Goal: Information Seeking & Learning: Learn about a topic

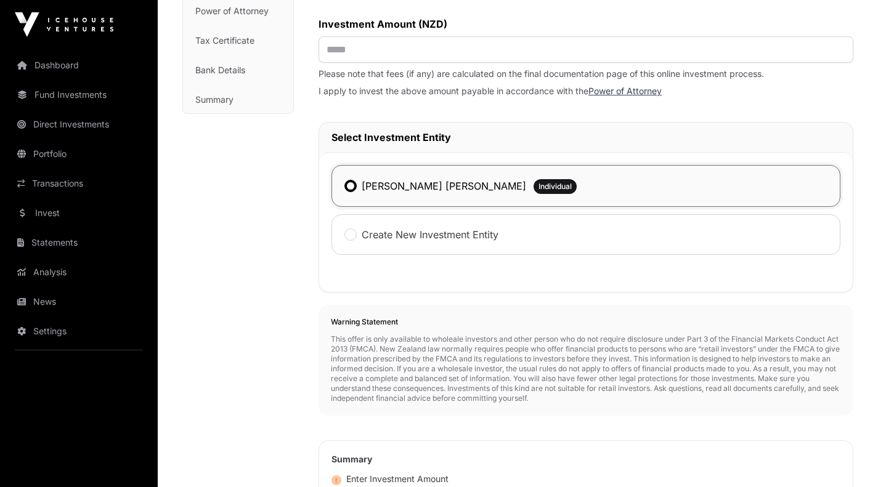
scroll to position [221, 0]
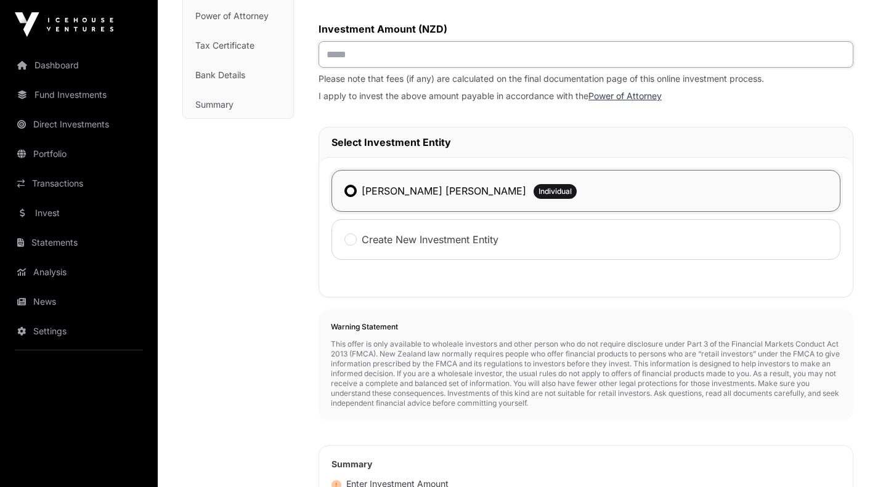
click at [342, 59] on input "text" at bounding box center [585, 54] width 535 height 26
type input "*******"
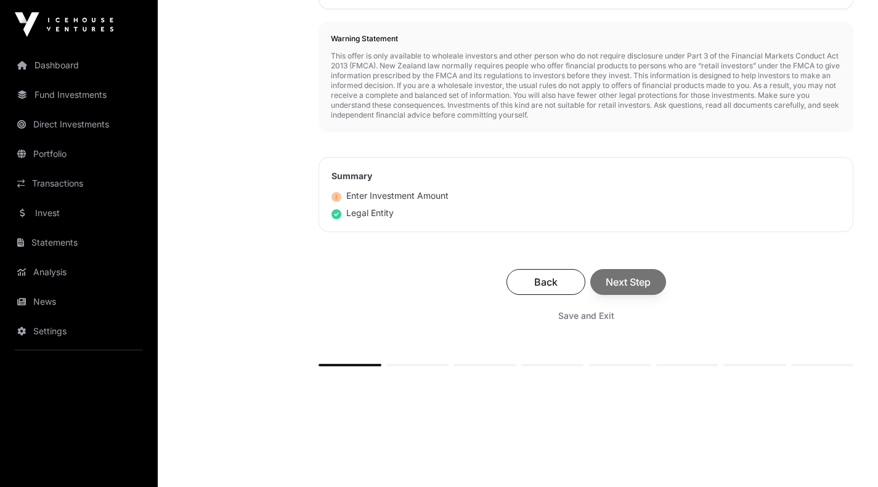
scroll to position [542, 0]
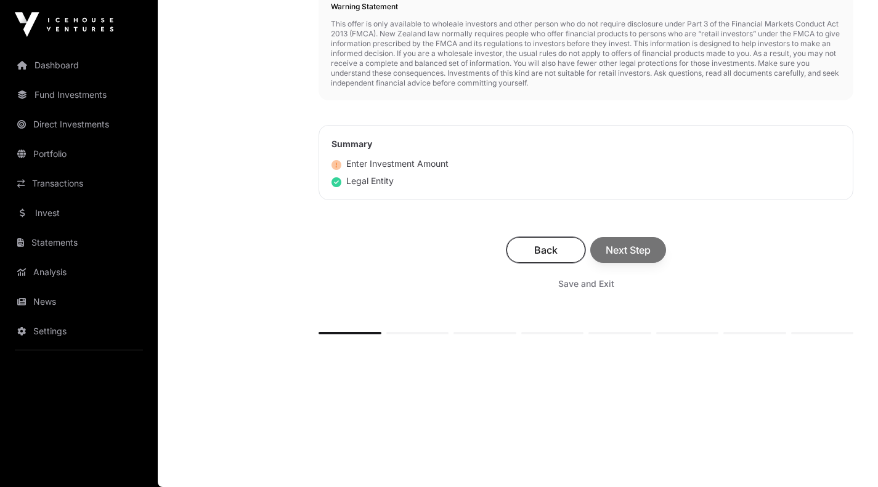
click at [541, 243] on span "Back" at bounding box center [546, 250] width 48 height 15
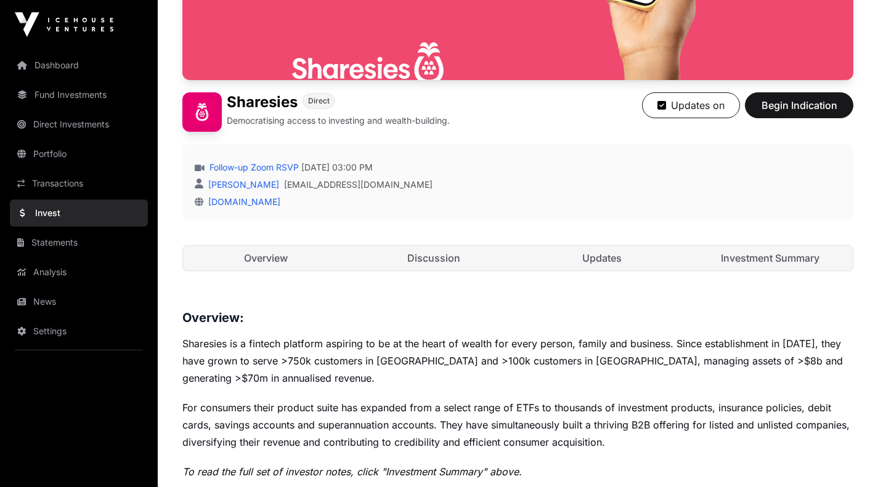
scroll to position [222, 0]
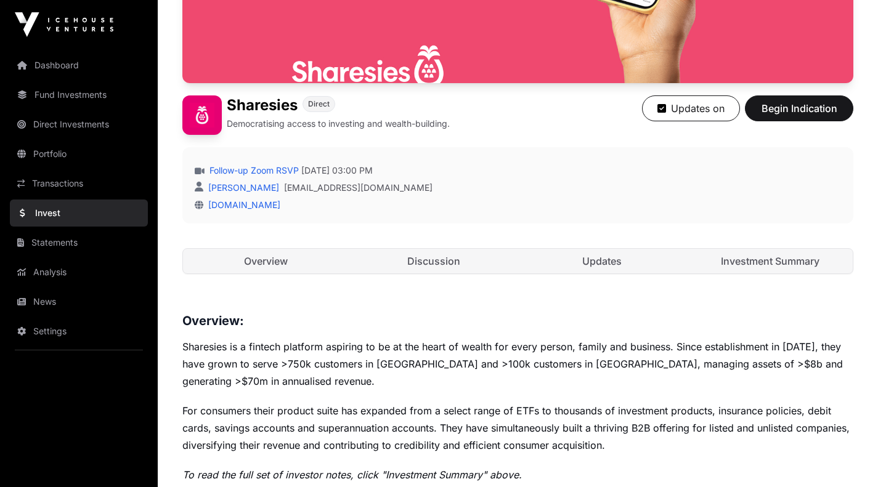
click at [756, 262] on link "Investment Summary" at bounding box center [770, 261] width 166 height 25
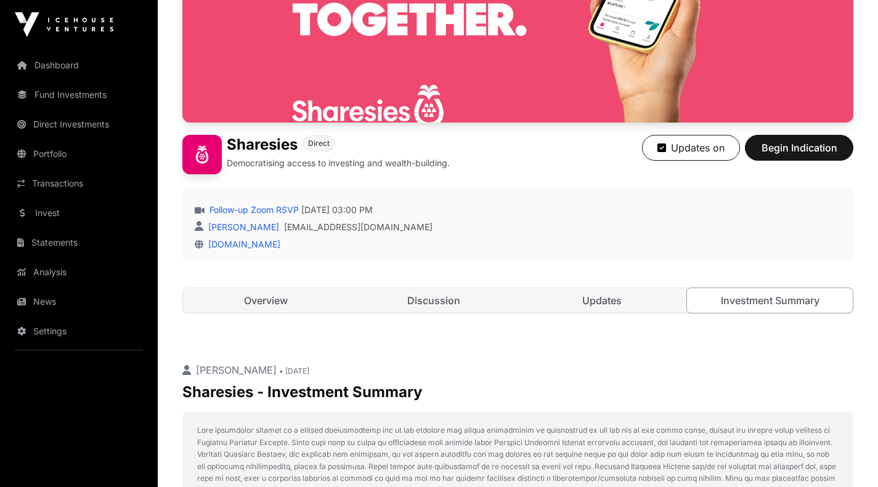
scroll to position [203, 0]
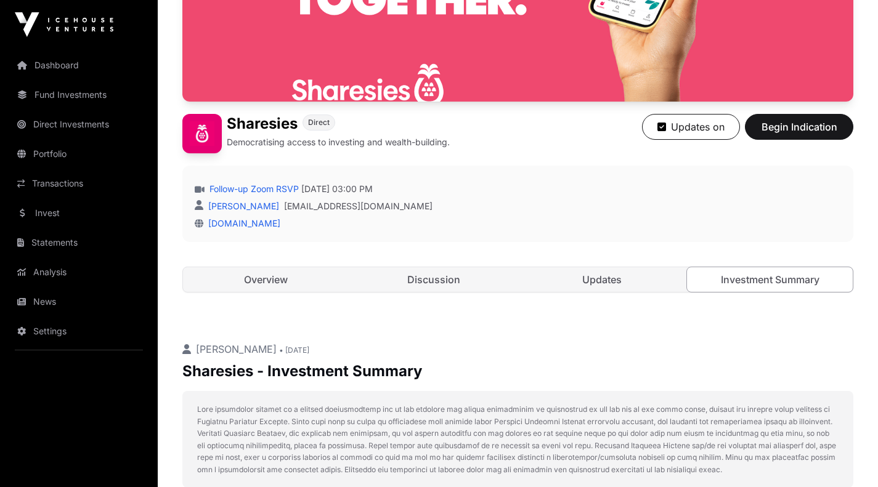
click at [601, 276] on link "Updates" at bounding box center [602, 279] width 166 height 25
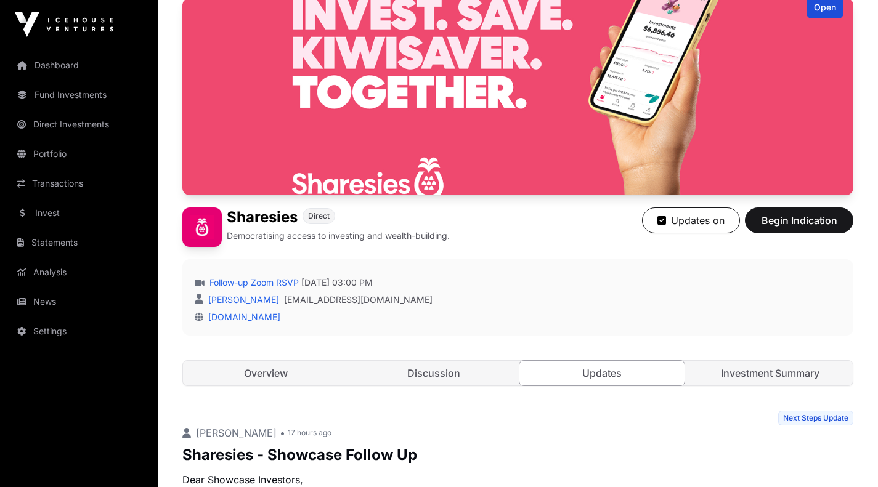
scroll to position [147, 0]
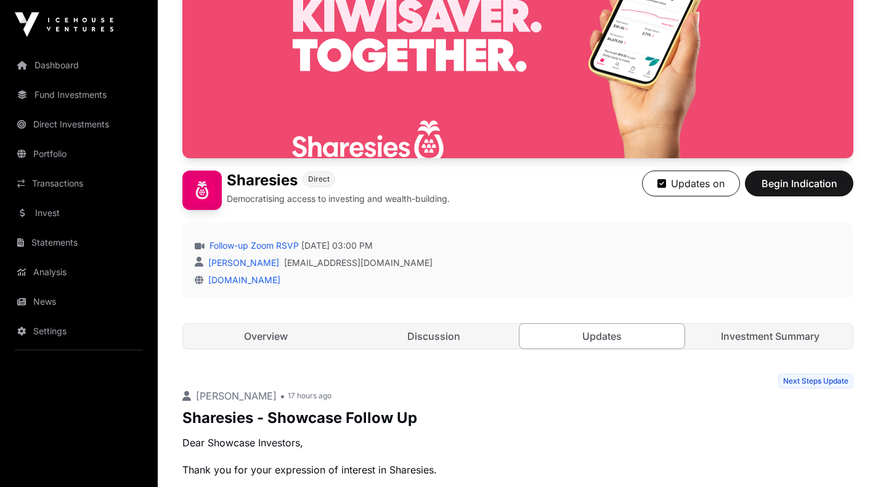
click at [436, 338] on link "Discussion" at bounding box center [434, 336] width 166 height 25
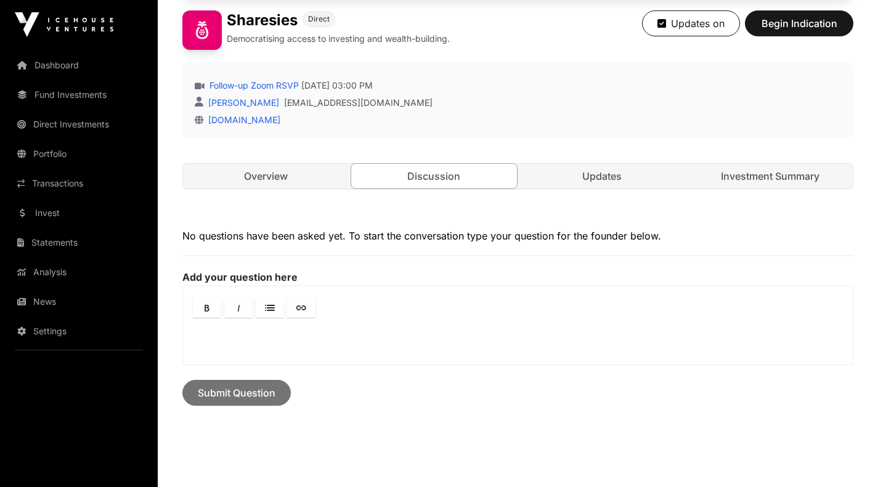
scroll to position [310, 0]
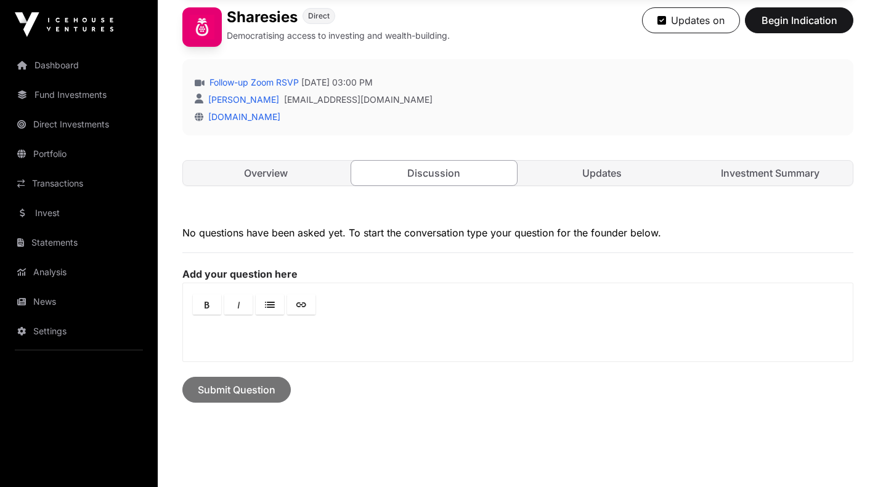
click at [230, 170] on link "Overview" at bounding box center [266, 173] width 166 height 25
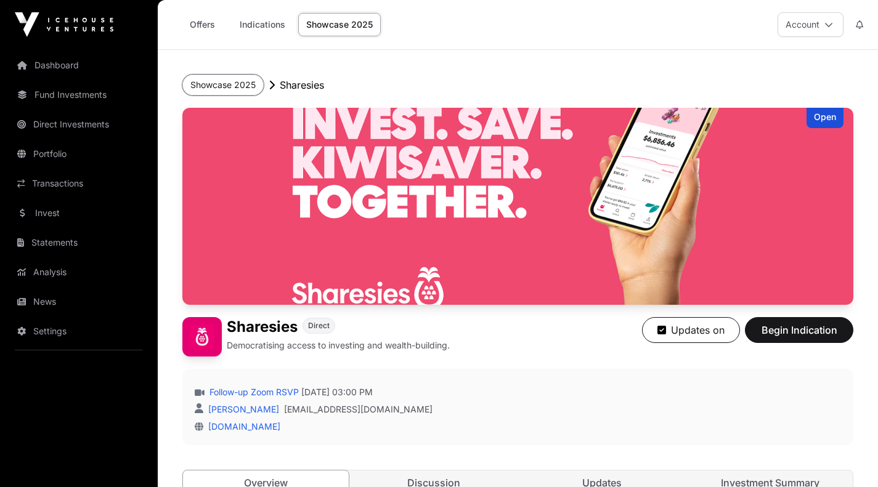
click at [232, 83] on button "Showcase 2025" at bounding box center [222, 85] width 81 height 21
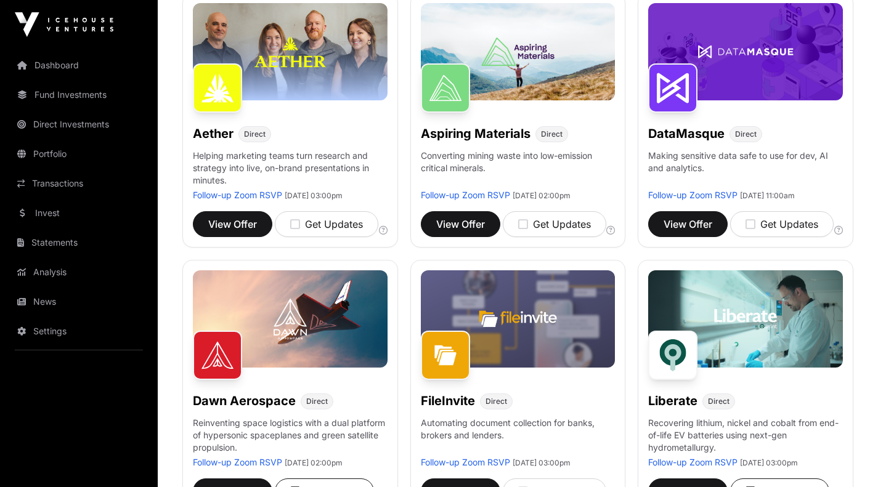
scroll to position [209, 0]
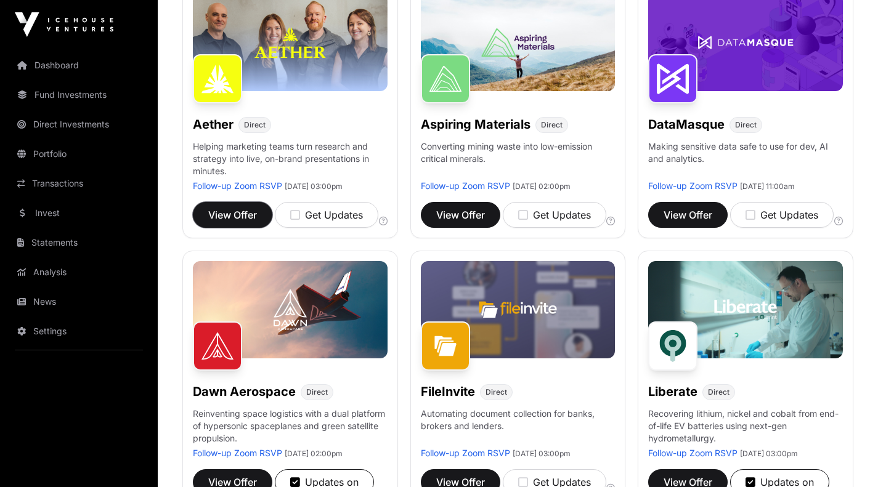
click at [231, 212] on span "View Offer" at bounding box center [232, 215] width 49 height 15
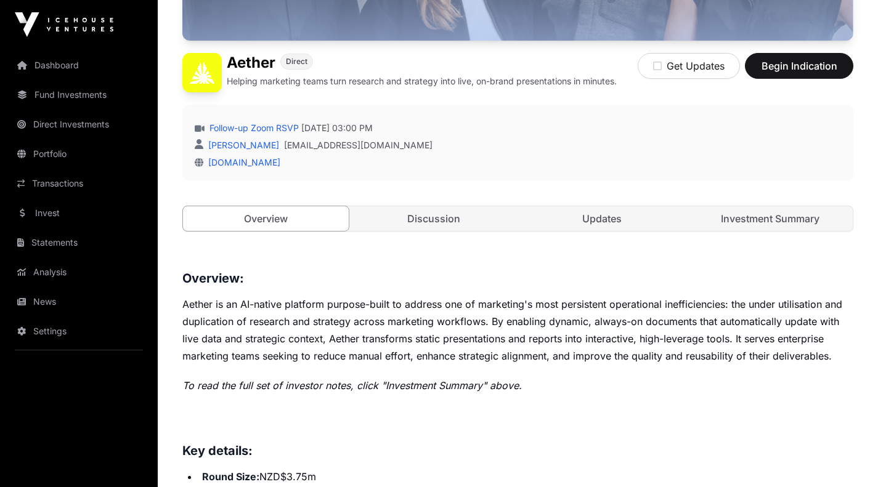
scroll to position [266, 0]
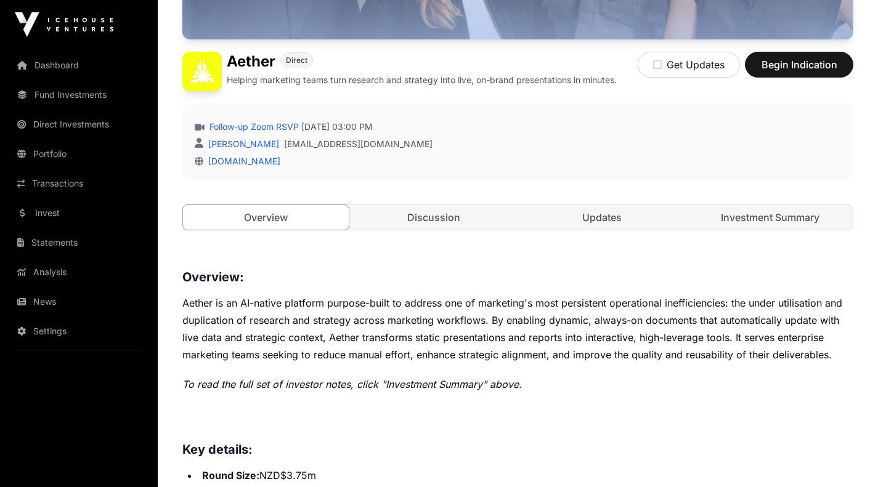
click at [430, 222] on link "Discussion" at bounding box center [434, 217] width 166 height 25
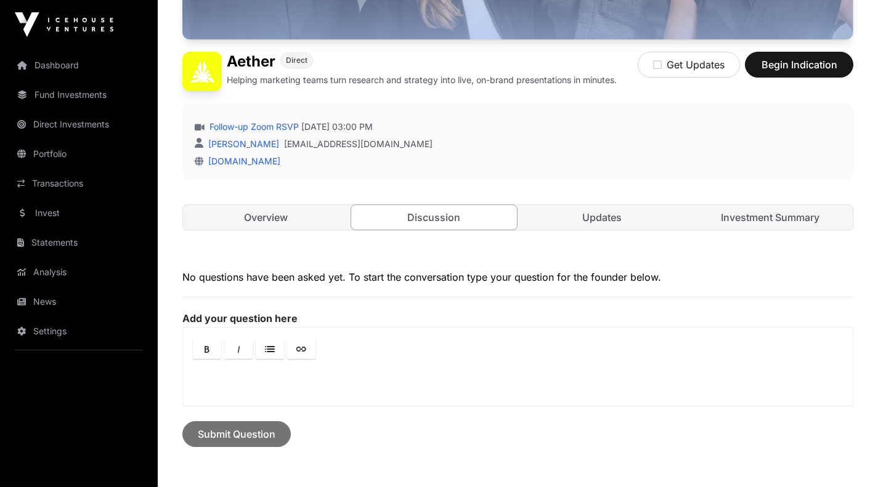
click at [761, 198] on div "Open Aether Direct Helping marketing teams turn research and strategy into live…" at bounding box center [517, 48] width 671 height 413
click at [757, 224] on link "Investment Summary" at bounding box center [770, 217] width 166 height 25
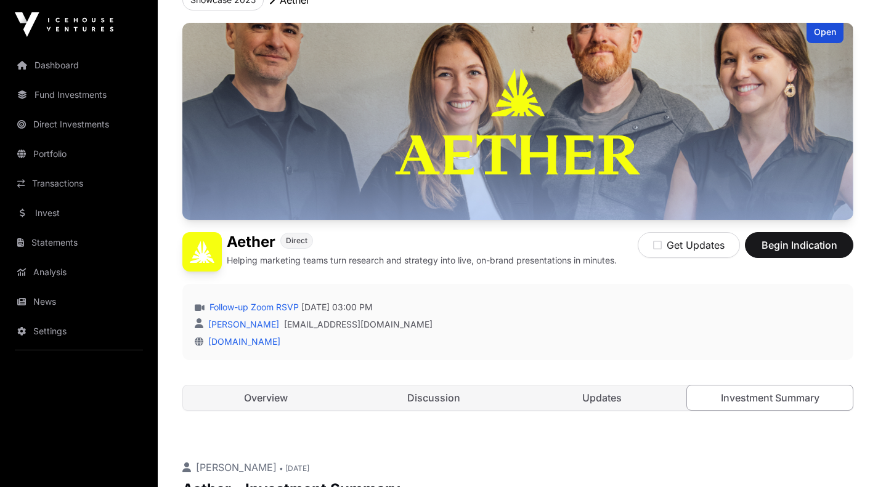
scroll to position [65, 0]
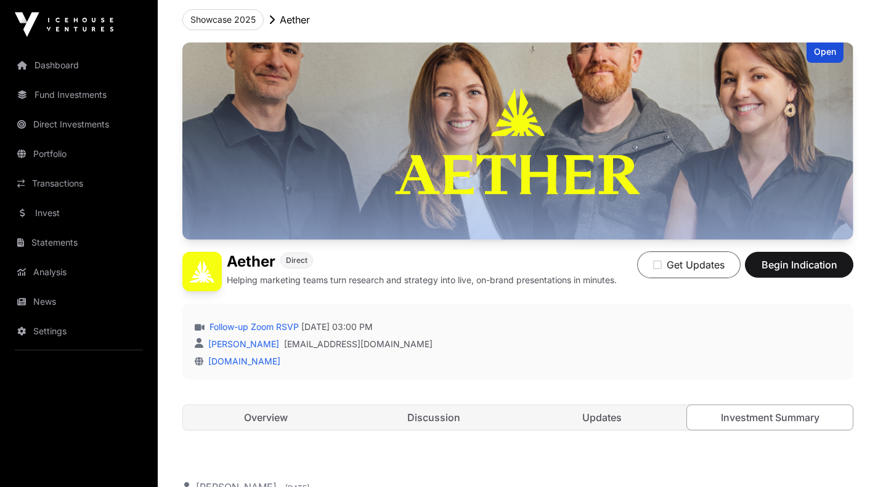
click at [655, 264] on icon "button" at bounding box center [657, 265] width 9 height 10
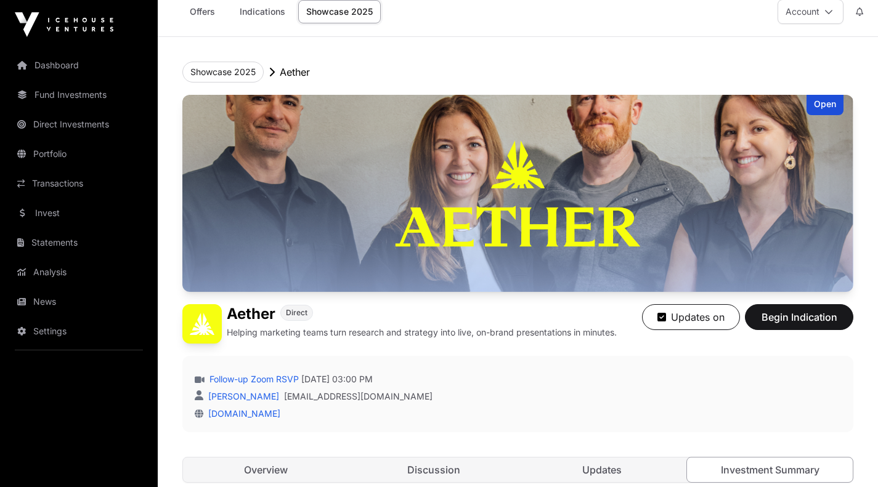
scroll to position [0, 0]
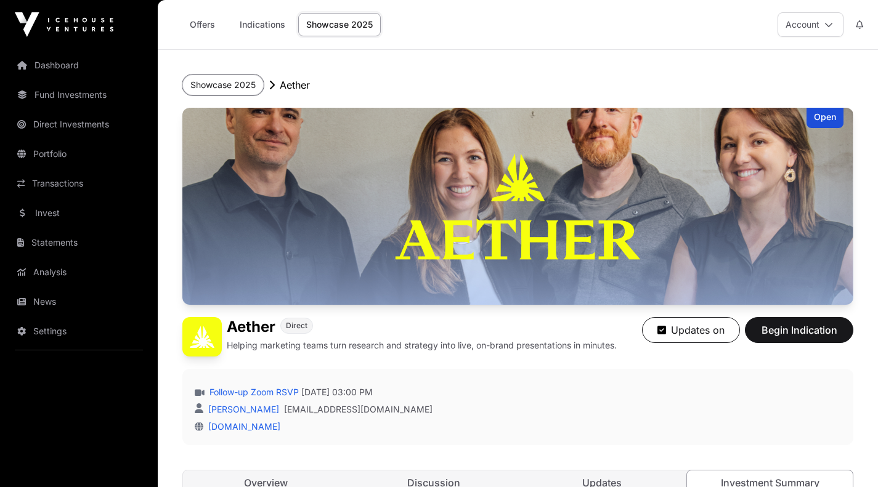
click at [245, 89] on button "Showcase 2025" at bounding box center [222, 85] width 81 height 21
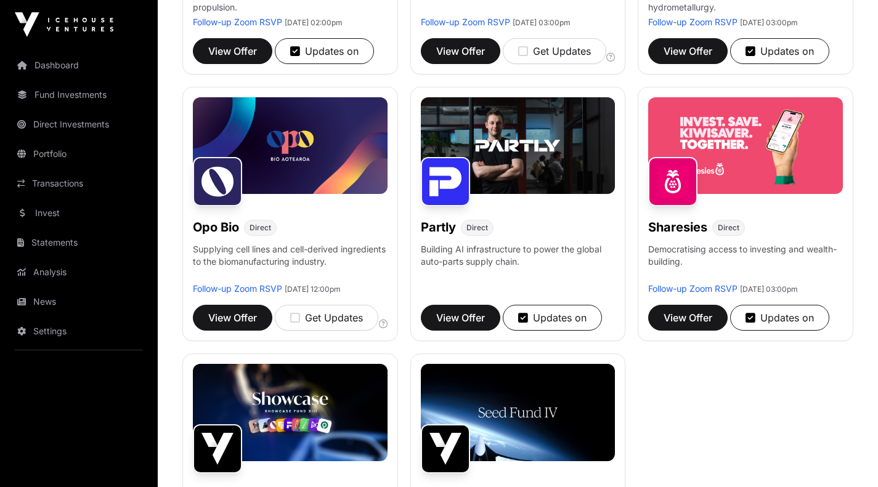
scroll to position [643, 0]
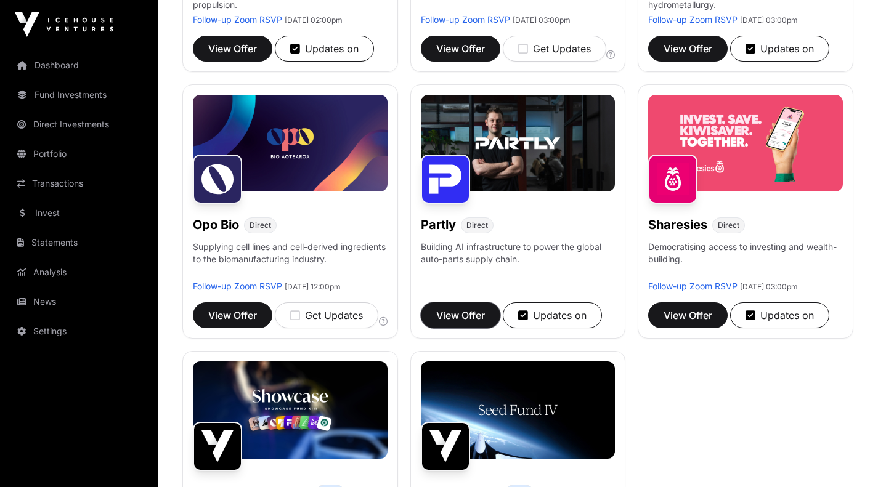
click at [460, 323] on span "View Offer" at bounding box center [460, 315] width 49 height 15
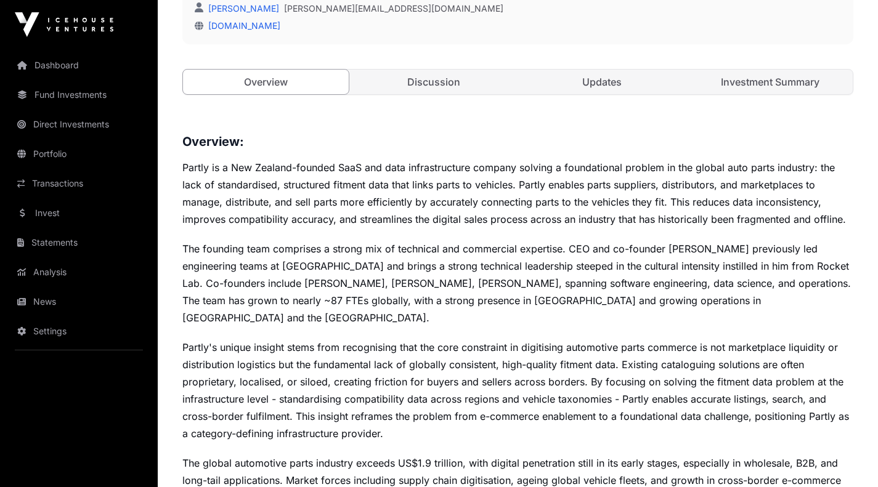
scroll to position [414, 0]
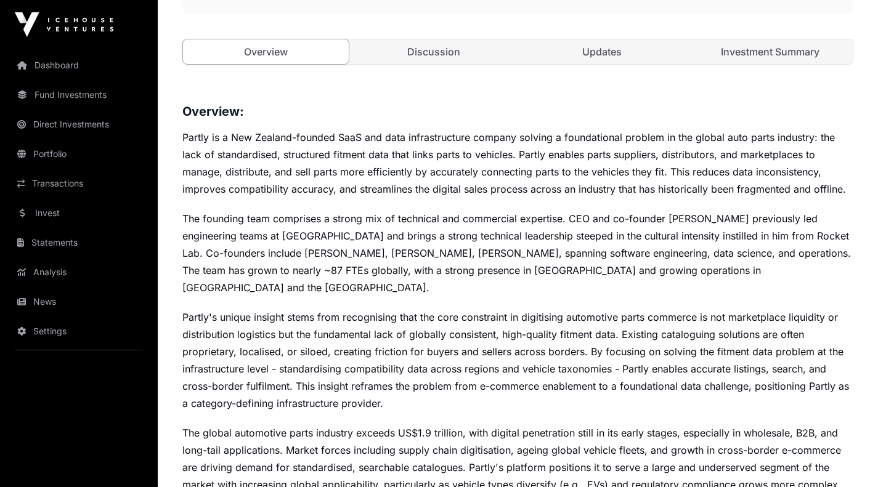
click at [753, 52] on link "Investment Summary" at bounding box center [770, 51] width 166 height 25
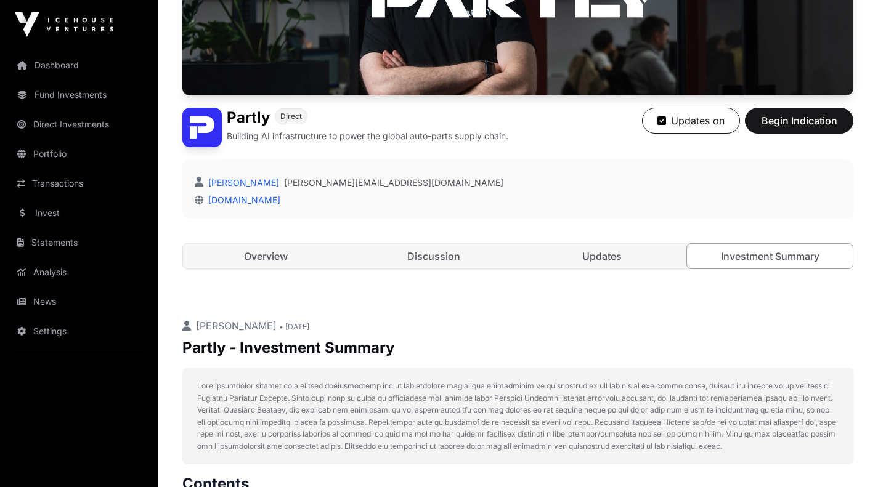
scroll to position [213, 0]
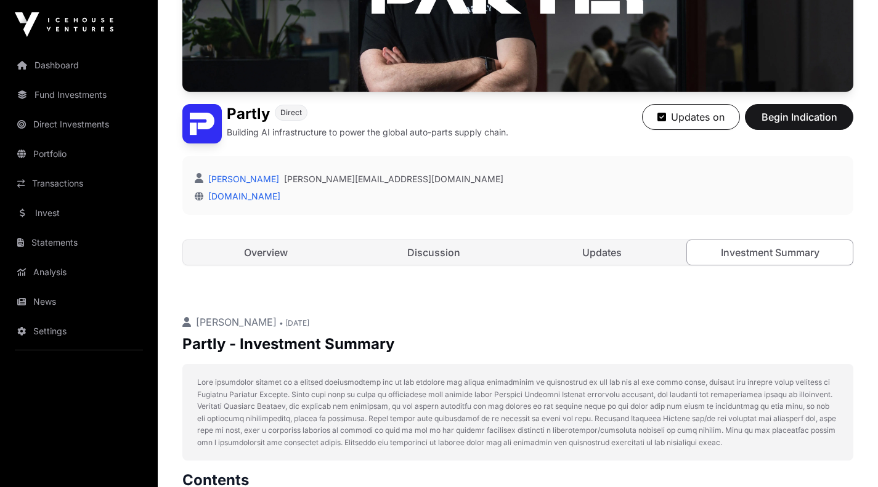
click at [585, 243] on link "Updates" at bounding box center [602, 252] width 166 height 25
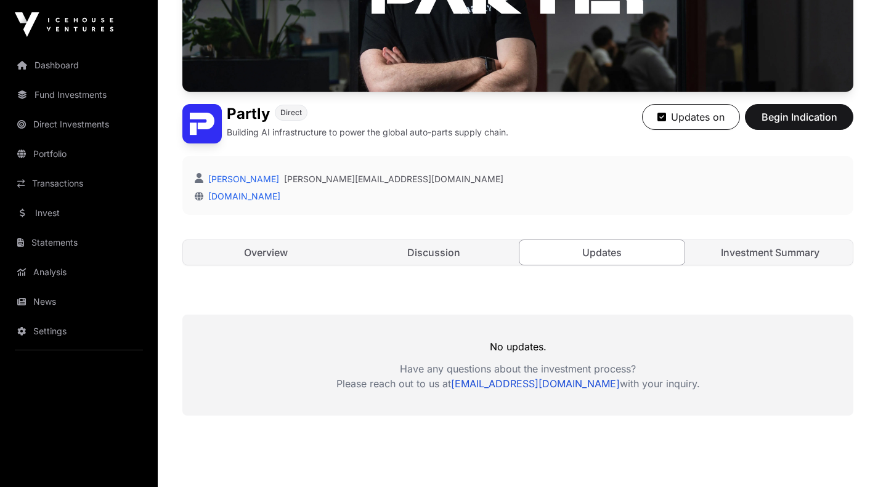
click at [484, 246] on link "Discussion" at bounding box center [434, 252] width 166 height 25
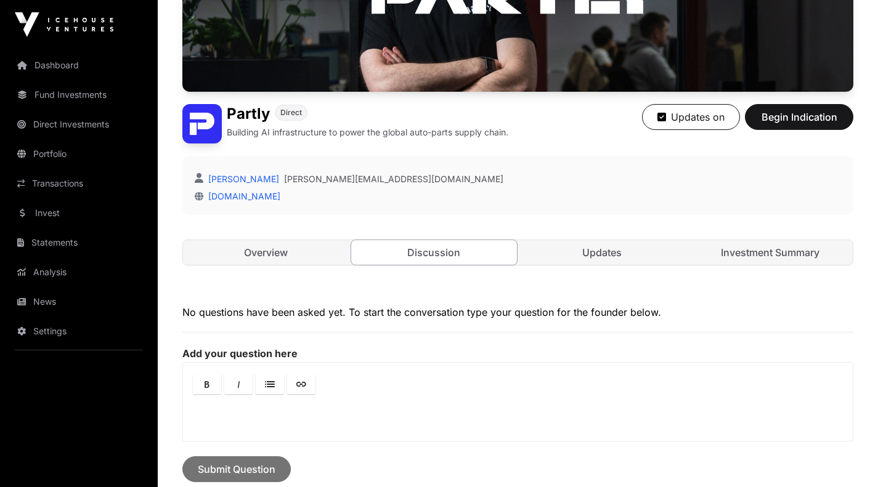
click at [298, 253] on link "Overview" at bounding box center [266, 252] width 166 height 25
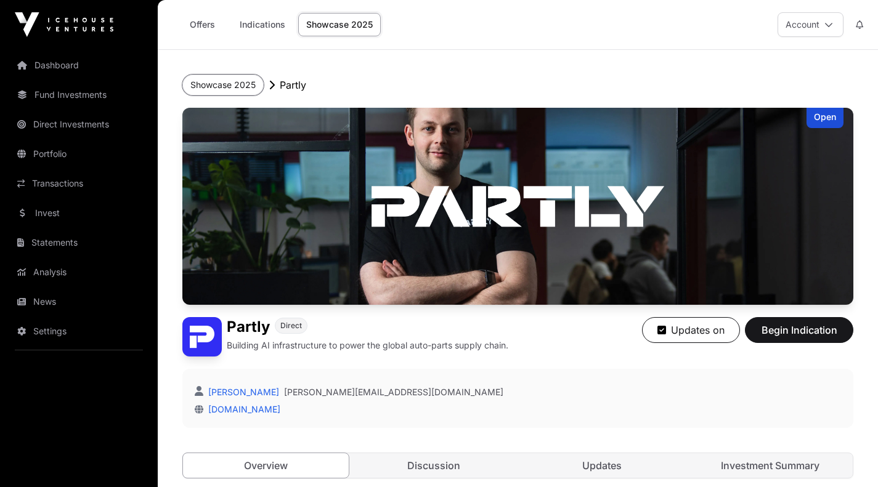
click at [243, 87] on button "Showcase 2025" at bounding box center [222, 85] width 81 height 21
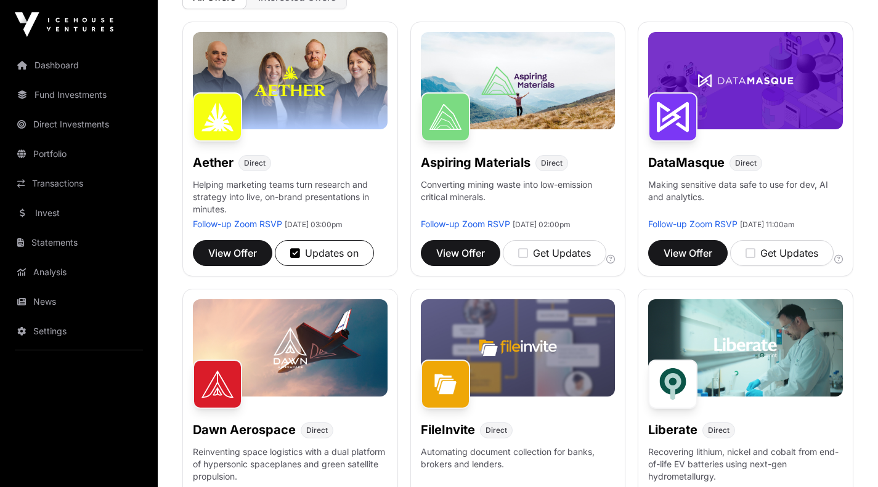
scroll to position [97, 0]
